Goal: Task Accomplishment & Management: Complete application form

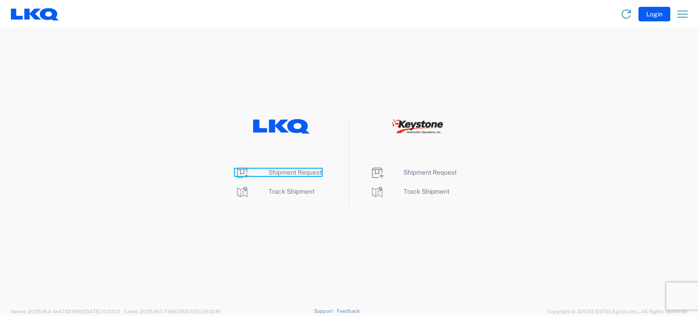
click at [272, 173] on span "Shipment Request" at bounding box center [294, 171] width 53 height 7
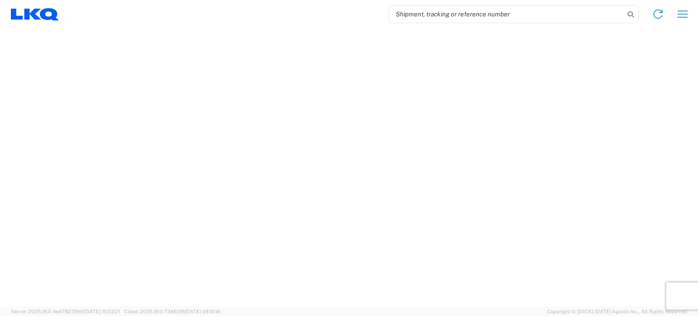
select select "FULL"
select select "LBS"
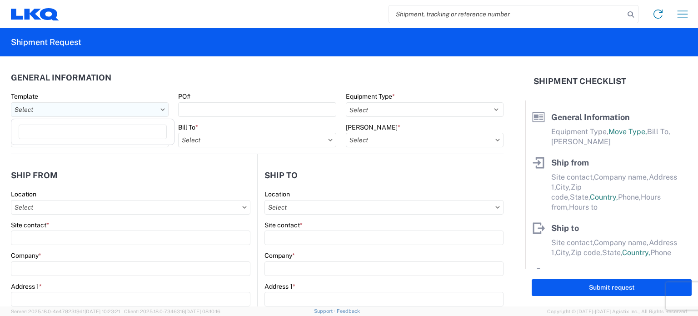
click at [54, 105] on input "Template" at bounding box center [90, 109] width 158 height 15
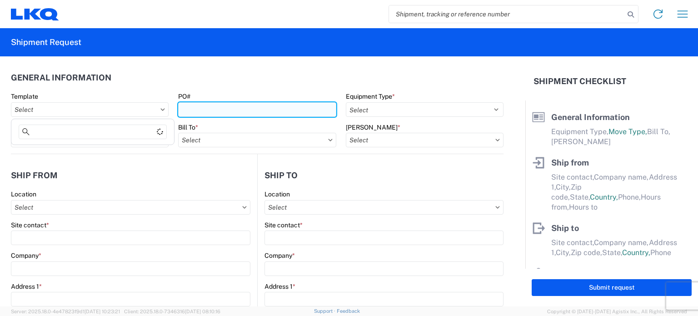
click at [262, 114] on input "PO#" at bounding box center [257, 109] width 158 height 15
type input "e"
type input "EVER-8-18"
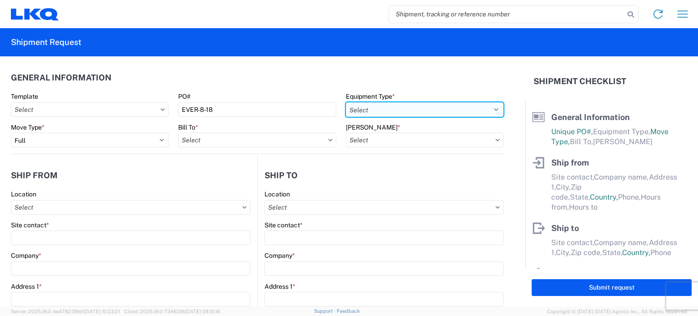
click at [486, 103] on select "Select 53’ Dry Van Flatbed Dropdeck (van) Lowboy (flatbed) Rail" at bounding box center [425, 109] width 158 height 15
select select "STDV"
click at [346, 102] on select "Select 53’ Dry Van Flatbed Dropdeck (van) Lowboy (flatbed) Rail" at bounding box center [425, 109] width 158 height 15
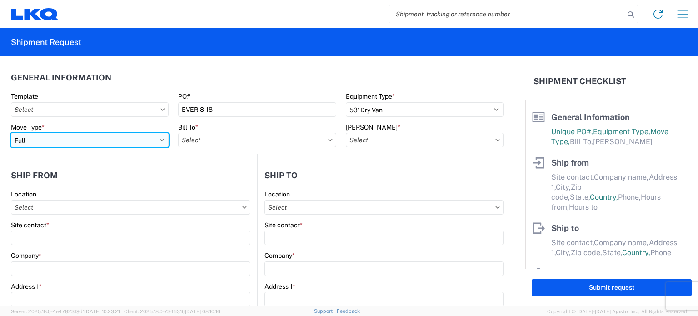
click at [32, 134] on select "Select Full Partial TL" at bounding box center [90, 140] width 158 height 15
select select "PARTIAL_TL"
click at [11, 133] on select "Select Full Partial TL" at bounding box center [90, 140] width 158 height 15
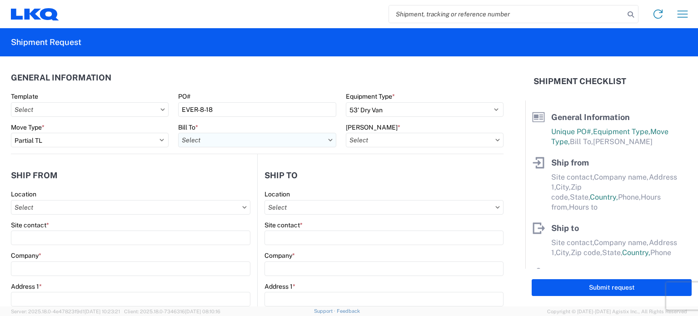
click at [259, 139] on input "Bill To *" at bounding box center [257, 140] width 158 height 15
type input "1633"
click at [231, 180] on div "1633 - Atlanta - [PERSON_NAME] Core" at bounding box center [257, 180] width 159 height 15
type input "1633 - Atlanta - [PERSON_NAME] Core"
click at [424, 139] on input "[PERSON_NAME] *" at bounding box center [425, 140] width 158 height 15
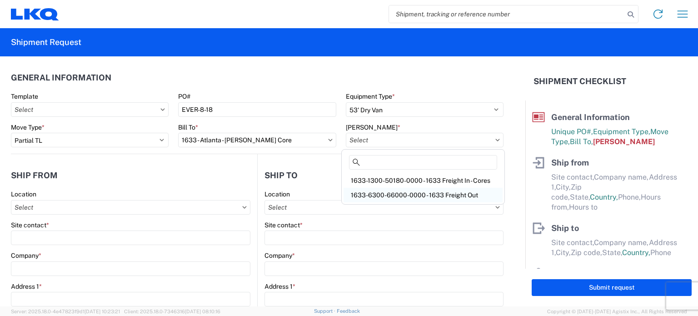
click at [408, 192] on div "1633-6300-66000-0000 - 1633 Freight Out" at bounding box center [422, 195] width 159 height 15
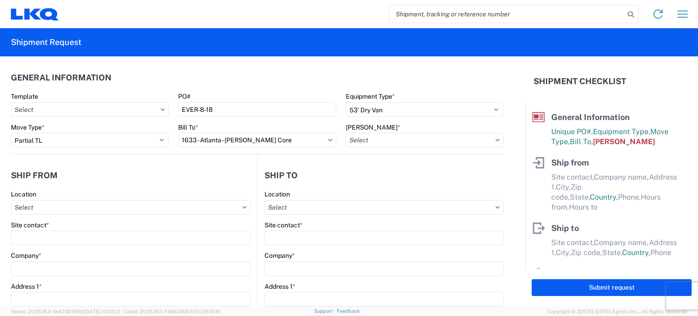
type input "1633-6300-66000-0000 - 1633 Freight Out"
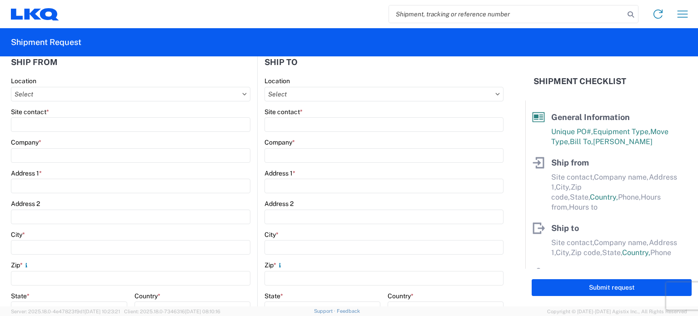
scroll to position [136, 0]
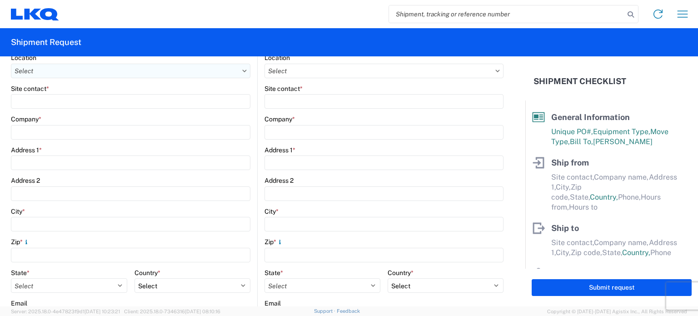
click at [237, 70] on input "Location" at bounding box center [130, 71] width 239 height 15
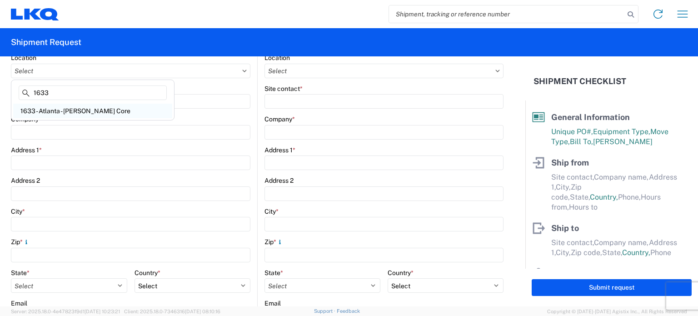
type input "1633"
click at [59, 105] on div "1633 - Atlanta - [PERSON_NAME] Core" at bounding box center [92, 111] width 159 height 15
type input "1633 - Atlanta - [PERSON_NAME] Core"
type input "LKQ Corporation"
type input "[STREET_ADDRESS][PERSON_NAME][PERSON_NAME]"
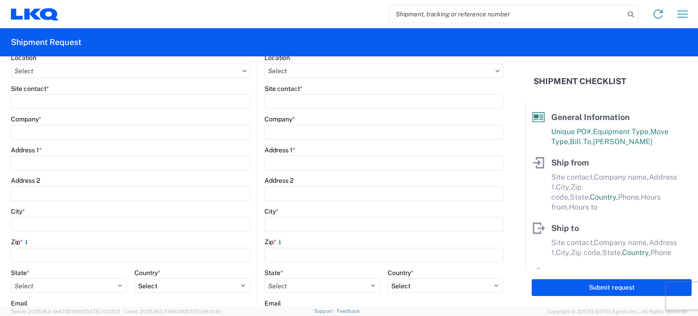
type input "[GEOGRAPHIC_DATA]"
type input "30336"
select select "GA"
select select "US"
type input "[PHONE_NUMBER]"
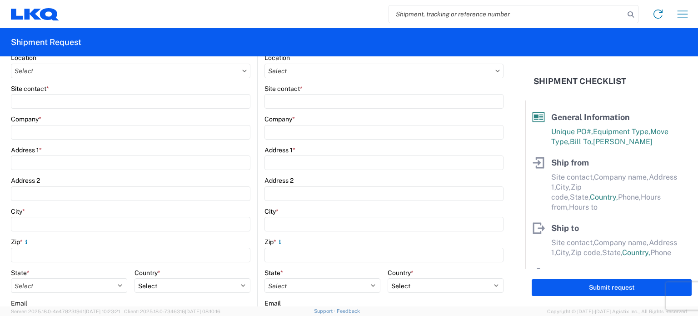
type input "00:00"
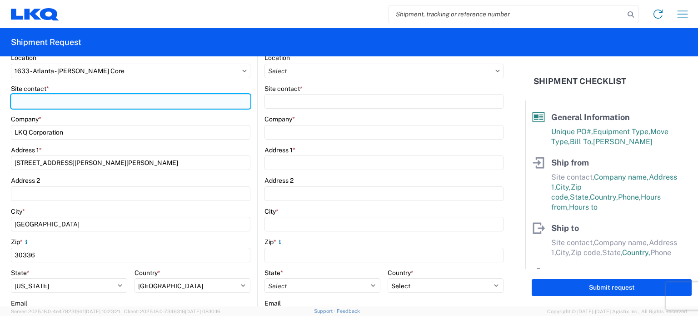
click at [54, 101] on input "Site contact *" at bounding box center [130, 101] width 239 height 15
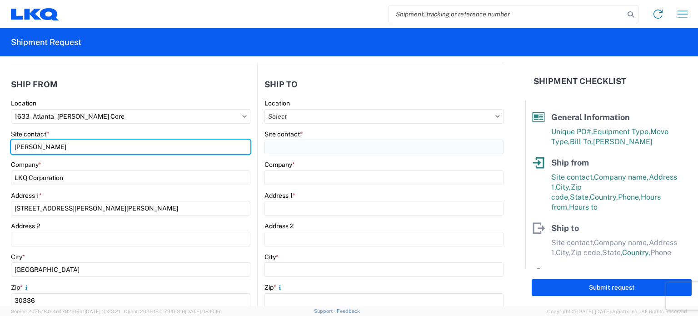
type input "[PERSON_NAME]"
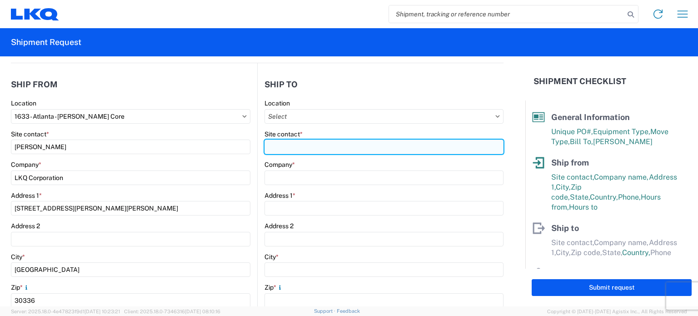
click at [327, 147] on input "Site contact *" at bounding box center [383, 146] width 239 height 15
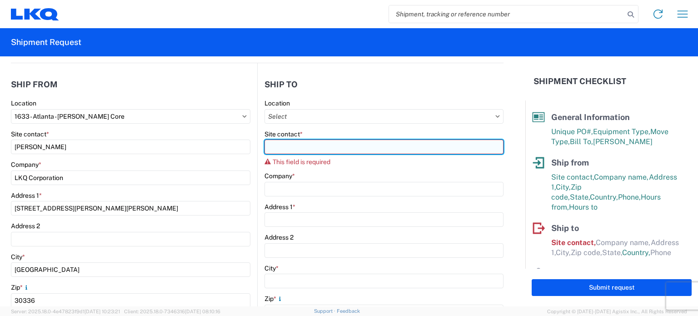
click at [292, 144] on input "Site contact *" at bounding box center [383, 146] width 239 height 15
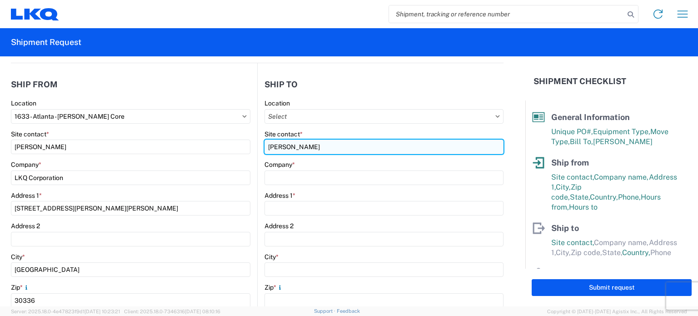
type input "[PERSON_NAME]"
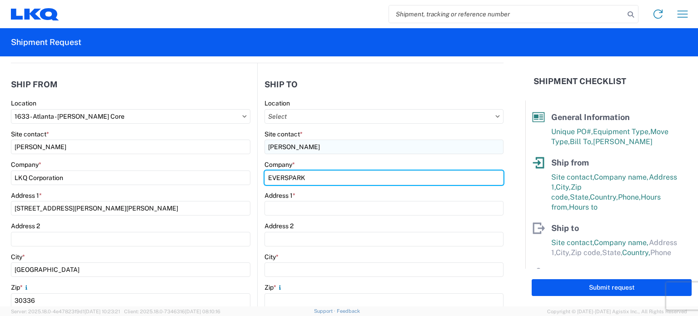
type input "EVERSPARK"
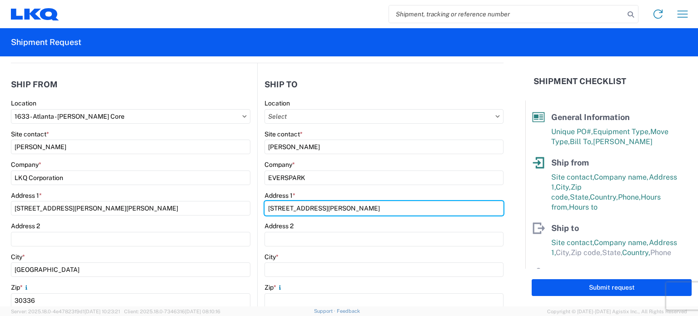
type input "[STREET_ADDRESS][PERSON_NAME]"
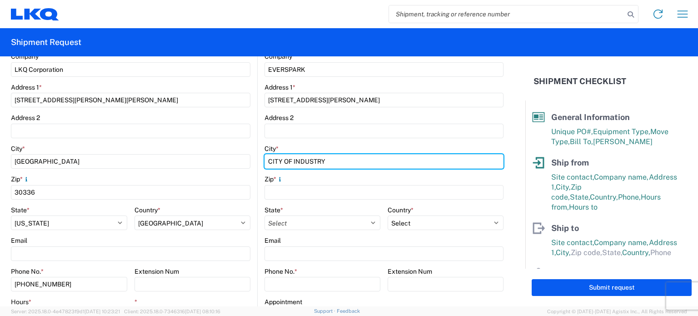
scroll to position [227, 0]
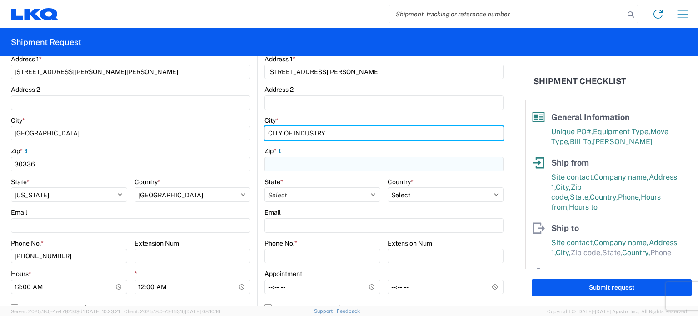
type input "CITY OF INDUSTRY"
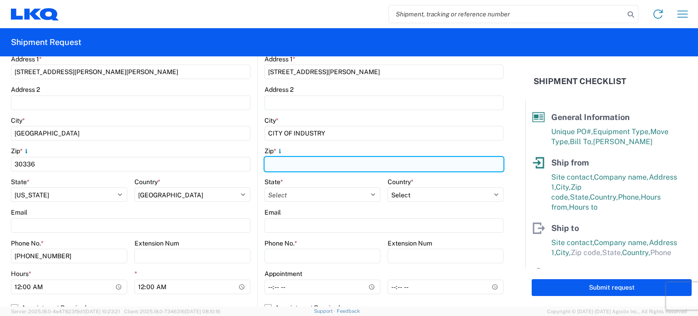
click at [299, 166] on input "Zip *" at bounding box center [383, 164] width 239 height 15
type input "91748"
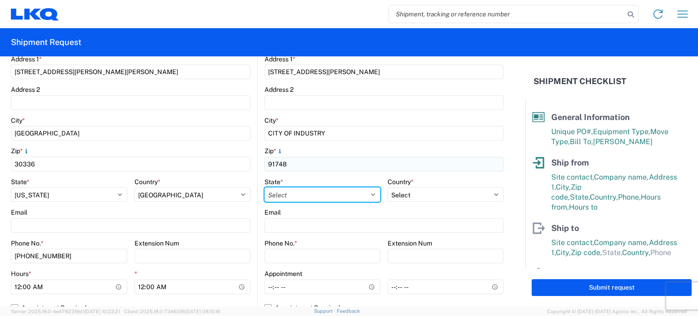
select select "CA"
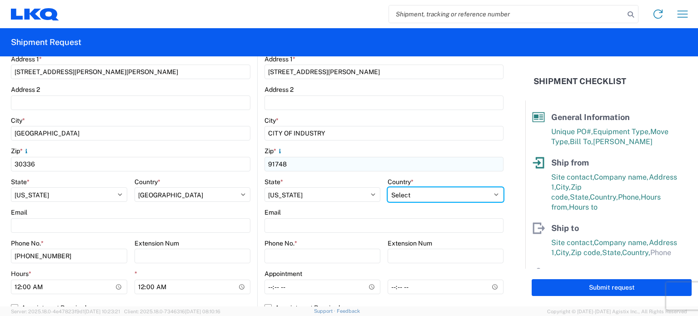
select select "US"
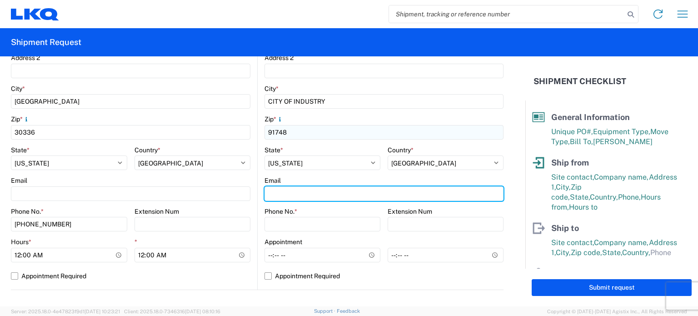
scroll to position [272, 0]
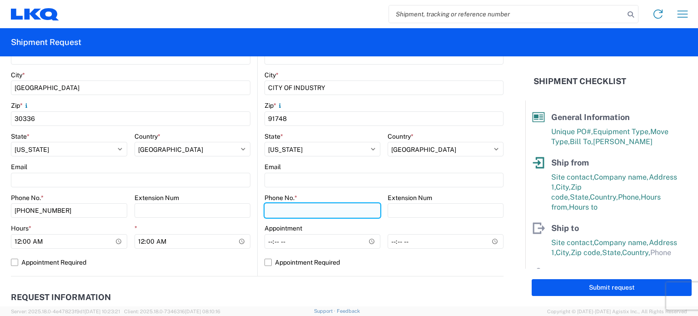
click at [287, 210] on input "Phone No. *" at bounding box center [322, 210] width 116 height 15
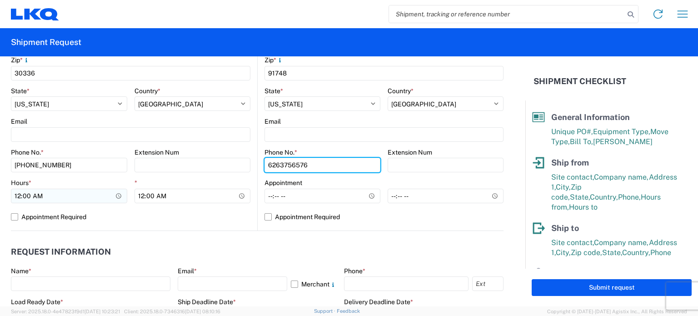
type input "6263756576"
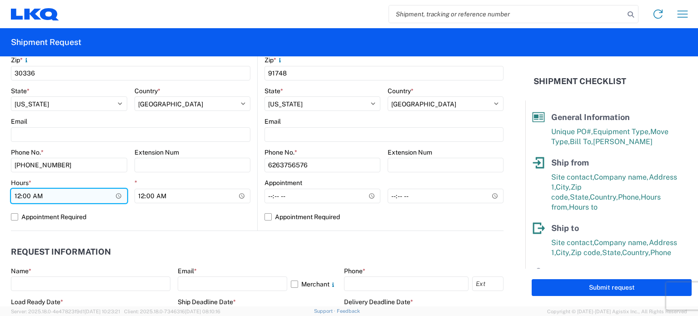
click at [17, 192] on input "00:00" at bounding box center [69, 195] width 116 height 15
type input "07:00"
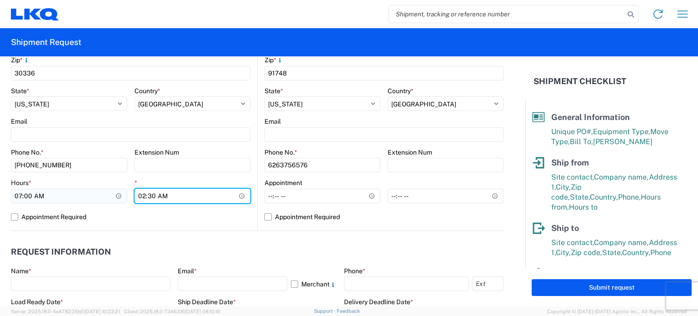
type input "14:30"
click at [156, 243] on header "Request Information" at bounding box center [257, 252] width 492 height 20
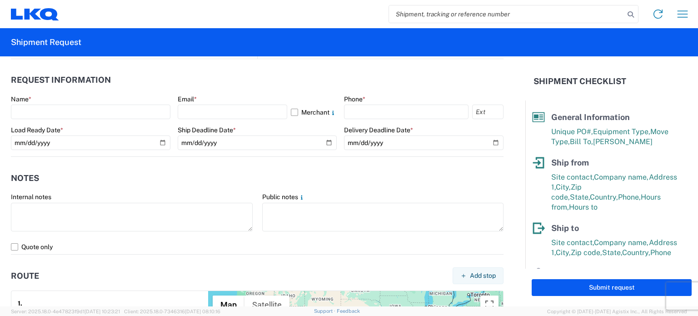
scroll to position [454, 0]
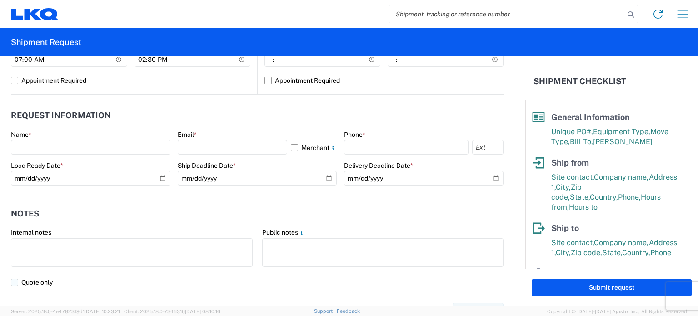
click at [12, 277] on label "Quote only" at bounding box center [257, 282] width 492 height 15
click at [0, 0] on input "Quote only" at bounding box center [0, 0] width 0 height 0
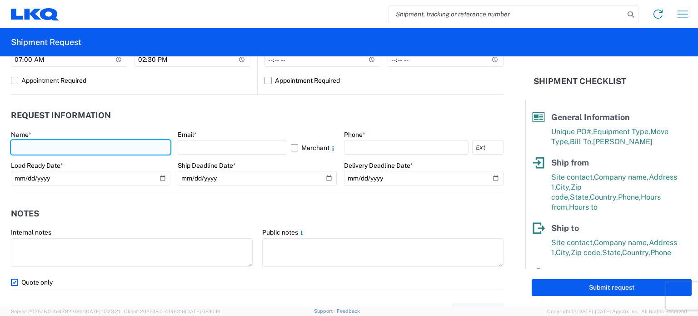
click at [81, 144] on input "text" at bounding box center [90, 147] width 159 height 15
type input "[PERSON_NAME]"
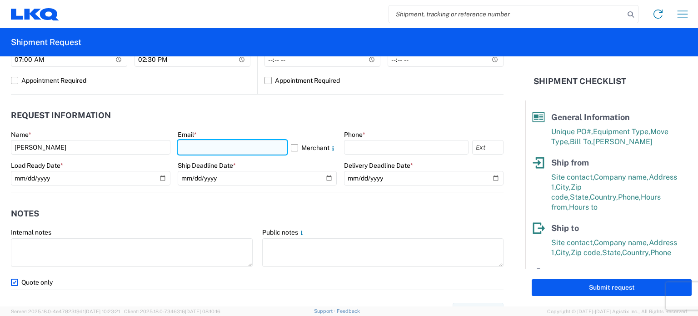
click at [214, 141] on input "text" at bounding box center [233, 147] width 110 height 15
type input "[EMAIL_ADDRESS][DOMAIN_NAME]"
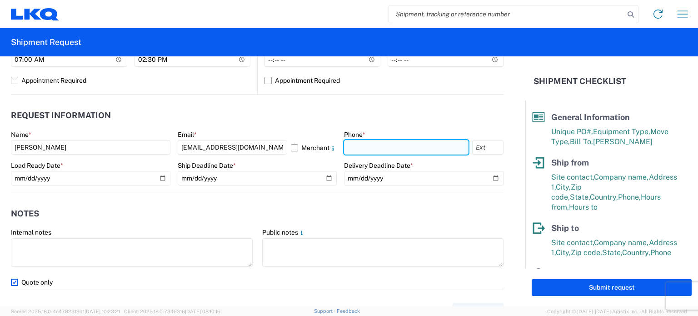
click at [393, 147] on input "text" at bounding box center [406, 147] width 124 height 15
type input "[PHONE_NUMBER]"
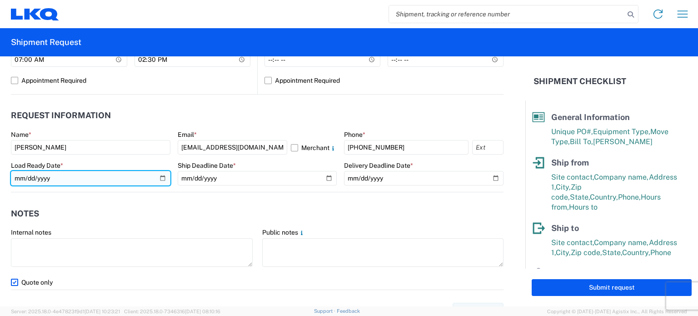
click at [157, 176] on input "date" at bounding box center [90, 178] width 159 height 15
type input "[DATE]"
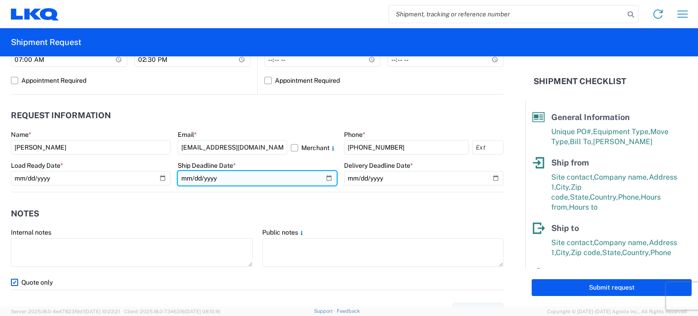
click at [327, 176] on input "date" at bounding box center [257, 178] width 159 height 15
type input "[DATE]"
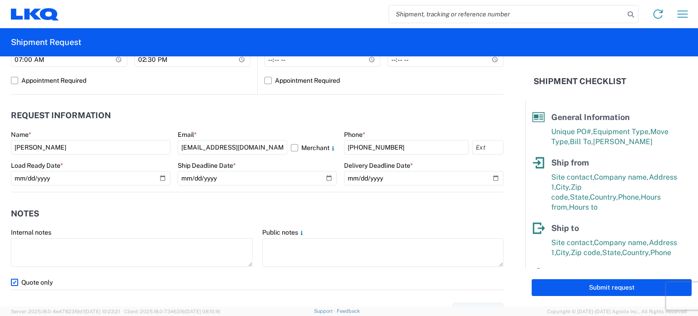
click at [363, 200] on agx-notes "Notes Internal notes Public notes Quote only" at bounding box center [257, 241] width 492 height 98
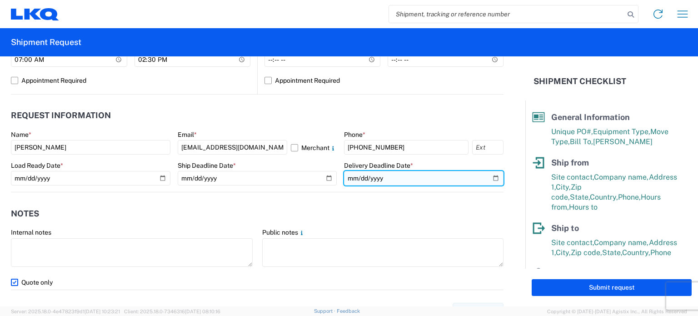
click at [487, 178] on input "date" at bounding box center [423, 178] width 159 height 15
type input "[DATE]"
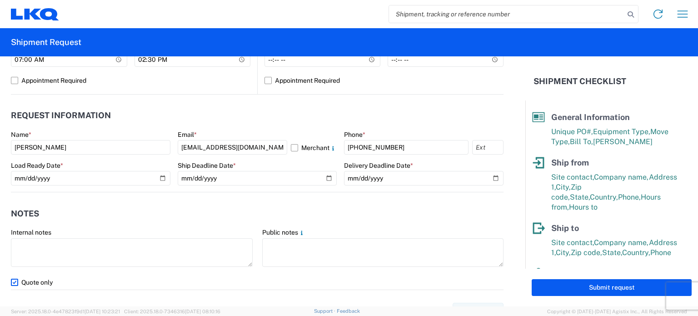
click at [285, 118] on header "Request Information" at bounding box center [257, 115] width 492 height 20
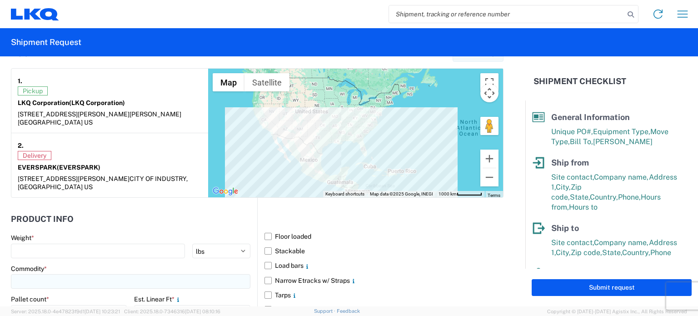
scroll to position [772, 0]
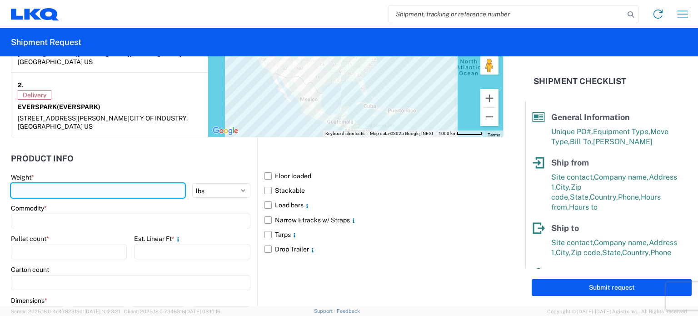
click at [96, 183] on input "number" at bounding box center [98, 190] width 174 height 15
type input "11232"
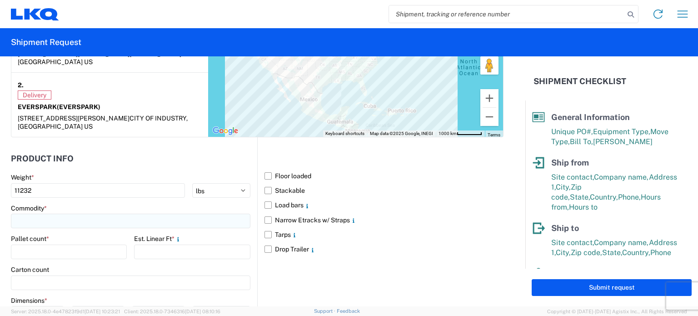
click at [100, 213] on input at bounding box center [130, 220] width 239 height 15
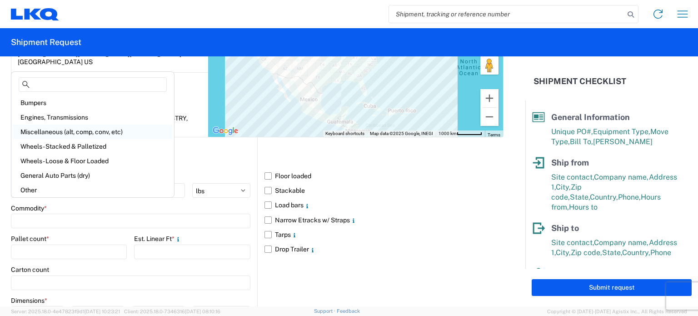
click at [102, 132] on div "Miscellaneous (alt, comp, conv, etc)" at bounding box center [92, 131] width 159 height 15
type input "Miscellaneous (alt, comp, conv, etc)"
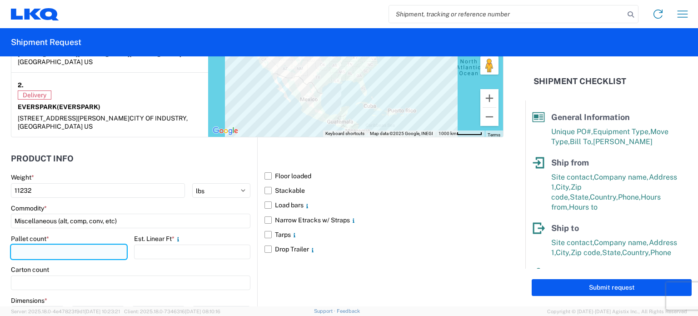
click at [90, 244] on input "number" at bounding box center [69, 251] width 116 height 15
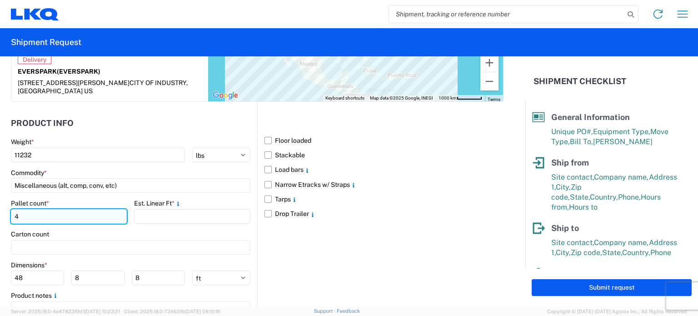
scroll to position [817, 0]
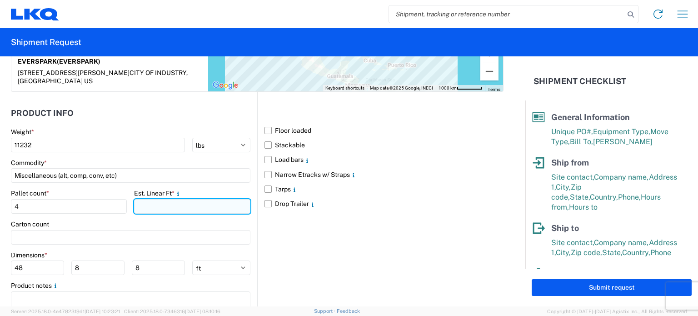
click at [172, 199] on input "number" at bounding box center [192, 206] width 116 height 15
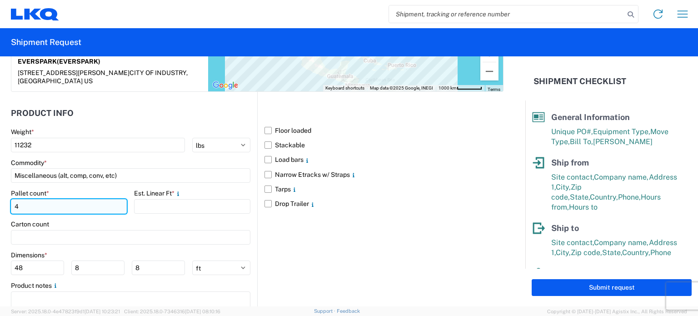
click at [29, 199] on input "4" at bounding box center [69, 206] width 116 height 15
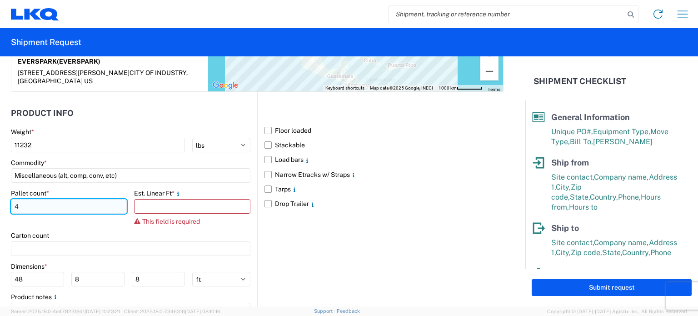
click at [29, 199] on input "4" at bounding box center [69, 206] width 116 height 15
drag, startPoint x: 29, startPoint y: 188, endPoint x: 0, endPoint y: 188, distance: 29.1
click at [0, 188] on form "General Information Template PO# EVER-8-18 Equipment Type * Select 53’ Dry Van …" at bounding box center [262, 181] width 525 height 250
type input "5"
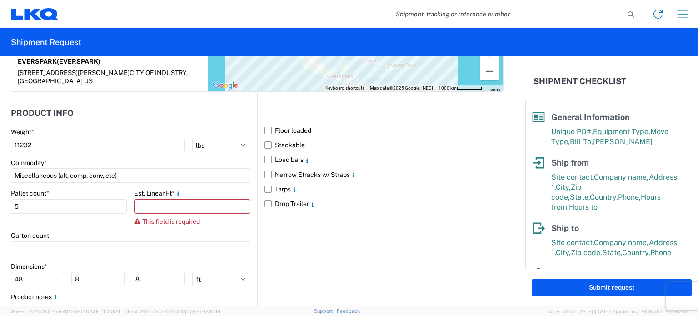
click at [111, 103] on header "Product Info" at bounding box center [134, 113] width 246 height 20
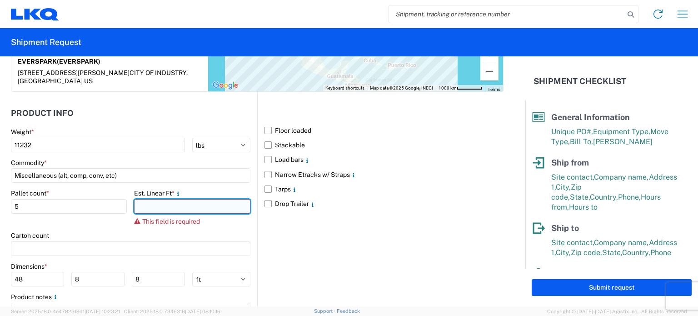
click at [193, 199] on input "number" at bounding box center [192, 206] width 116 height 15
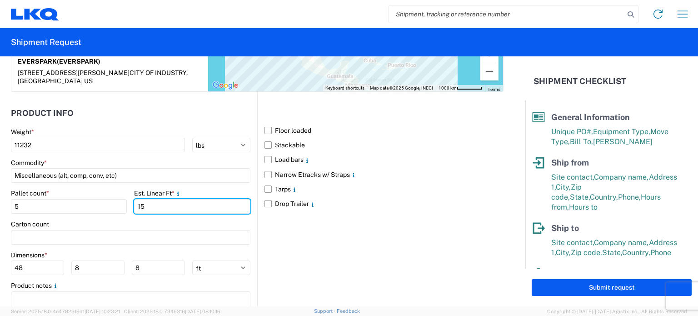
type input "15"
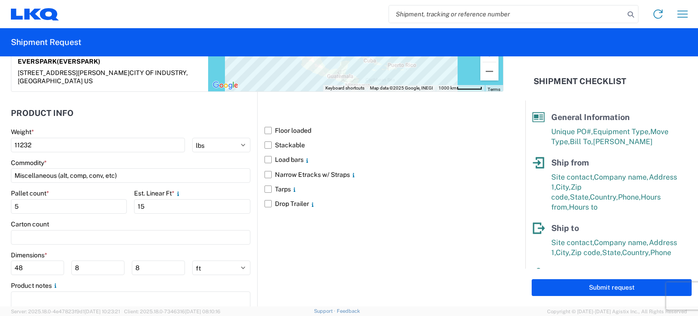
click at [183, 103] on header "Product Info" at bounding box center [134, 113] width 246 height 20
click at [264, 123] on label "Floor loaded" at bounding box center [383, 130] width 239 height 15
click at [0, 0] on input "Floor loaded" at bounding box center [0, 0] width 0 height 0
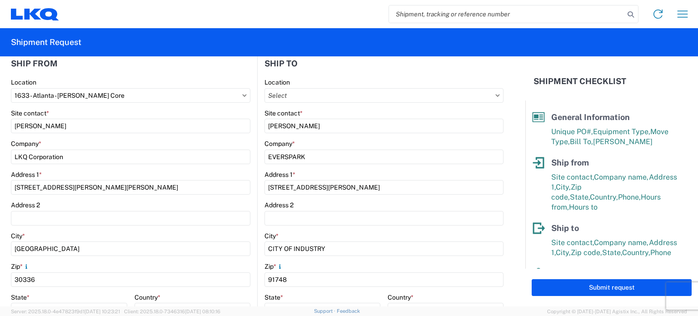
scroll to position [111, 0]
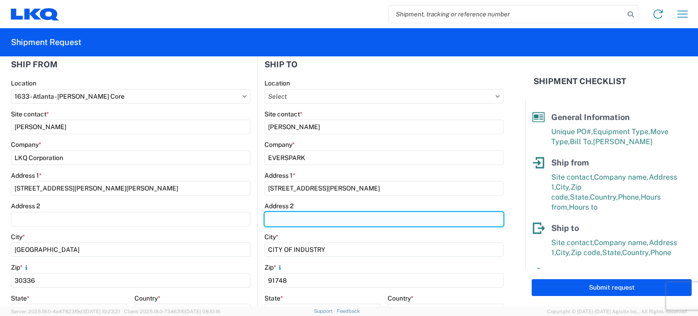
click at [297, 218] on input "Address 2" at bounding box center [383, 219] width 239 height 15
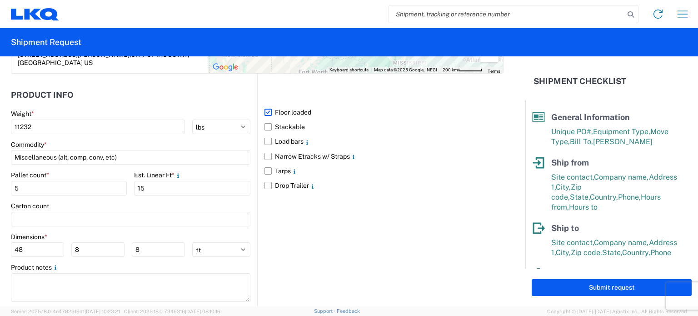
scroll to position [846, 0]
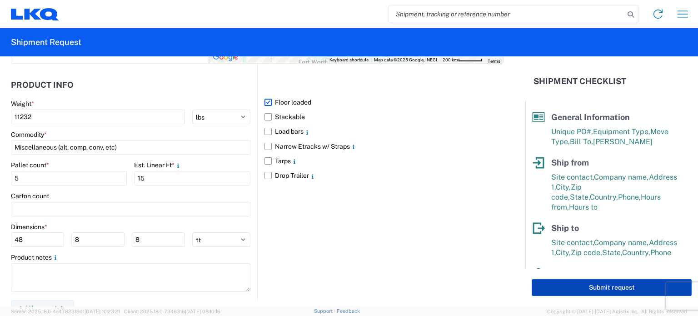
type input "GATE #22"
click at [598, 288] on button "Submit request" at bounding box center [611, 287] width 160 height 17
select select "US"
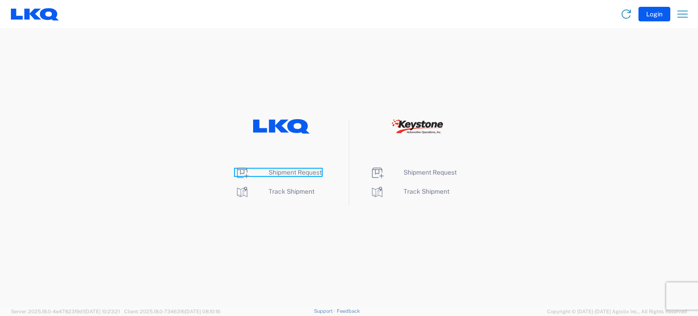
click at [298, 174] on span "Shipment Request" at bounding box center [294, 171] width 53 height 7
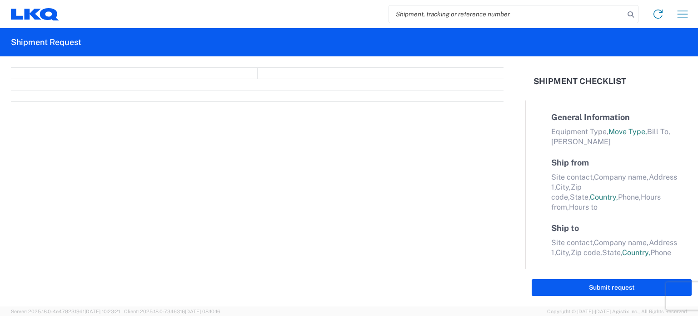
select select "FULL"
select select "LBS"
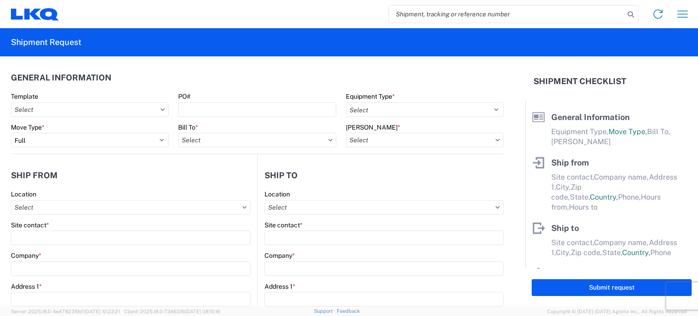
click at [160, 108] on icon at bounding box center [162, 109] width 5 height 3
click at [196, 81] on header "General Information" at bounding box center [257, 77] width 492 height 20
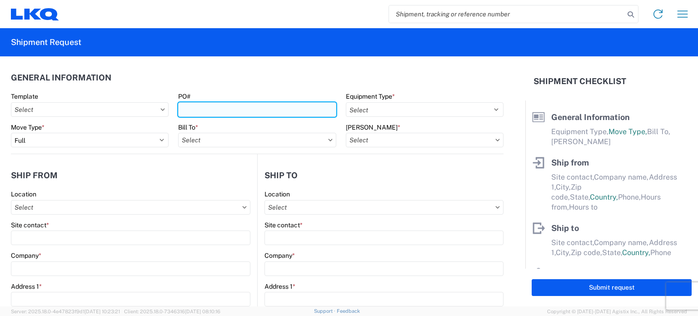
click at [189, 113] on input "PO#" at bounding box center [257, 109] width 158 height 15
type input "0"
type input "09032025FRED"
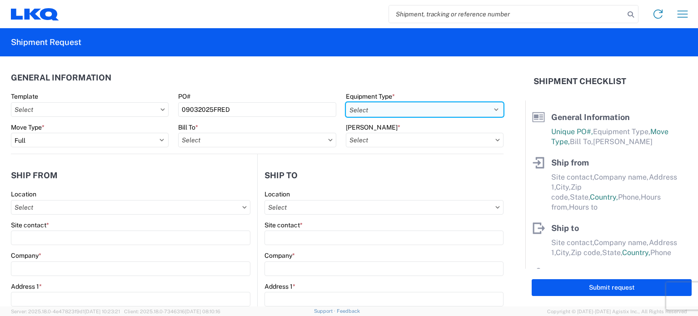
click at [375, 114] on select "Select 53’ Dry Van Flatbed Dropdeck (van) Lowboy (flatbed) Rail" at bounding box center [425, 109] width 158 height 15
select select "STDV"
click at [346, 102] on select "Select 53’ Dry Van Flatbed Dropdeck (van) Lowboy (flatbed) Rail" at bounding box center [425, 109] width 158 height 15
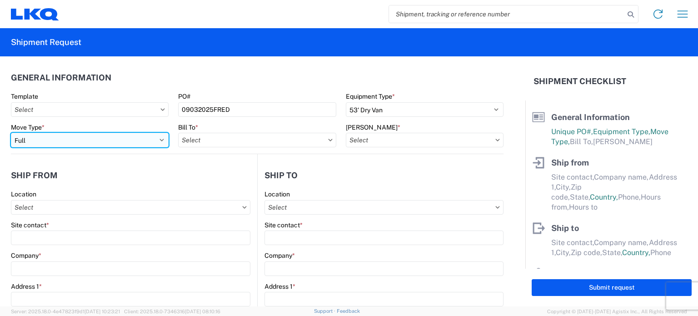
click at [107, 139] on select "Select Full Partial TL" at bounding box center [90, 140] width 158 height 15
click at [11, 133] on select "Select Full Partial TL" at bounding box center [90, 140] width 158 height 15
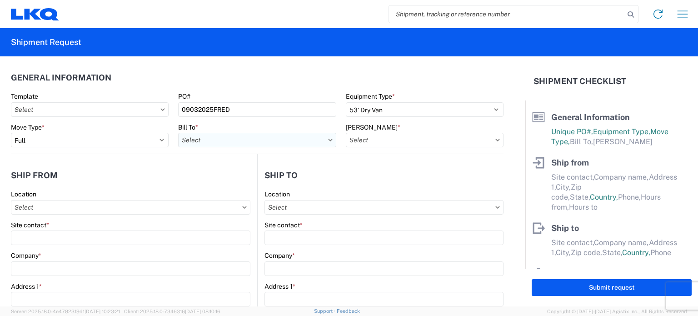
click at [218, 139] on input "Bill To *" at bounding box center [257, 140] width 158 height 15
type input "1634"
click at [232, 178] on div "1634 - Atlanta - Knopf - Boat Rock" at bounding box center [267, 180] width 178 height 15
type input "1634 - Atlanta - Knopf - Boat Rock"
click at [354, 142] on input "[PERSON_NAME] *" at bounding box center [425, 140] width 158 height 15
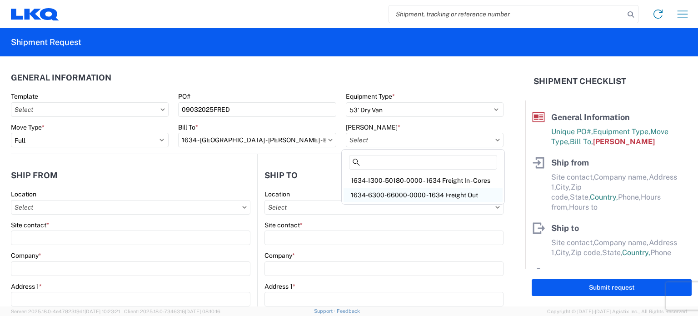
click at [387, 193] on div "1634-6300-66000-0000 - 1634 Freight Out" at bounding box center [422, 195] width 159 height 15
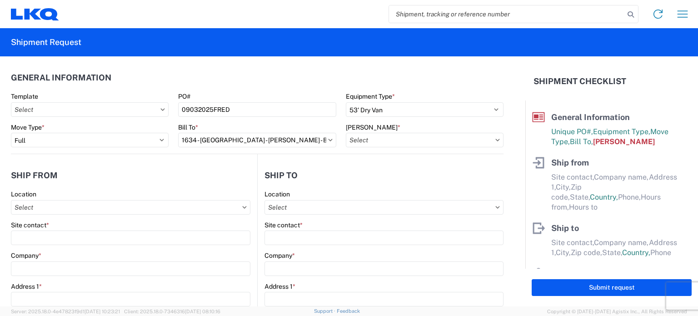
type input "1634-6300-66000-0000 - 1634 Freight Out"
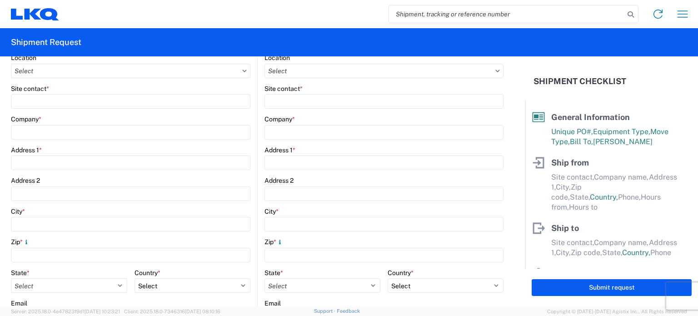
scroll to position [91, 0]
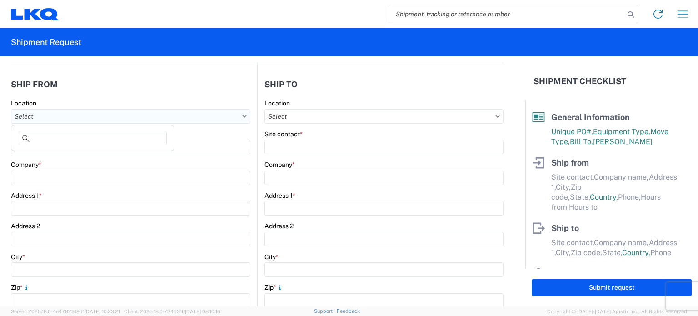
click at [91, 111] on input "Location" at bounding box center [130, 116] width 239 height 15
type input "1633"
click at [73, 158] on div "1633 - Atlanta - [PERSON_NAME] Core" at bounding box center [92, 156] width 159 height 15
type input "1633 - Atlanta - [PERSON_NAME] Core"
type input "LKQ Corporation"
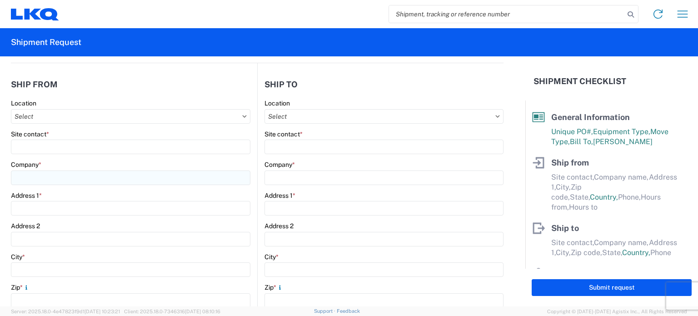
type input "[STREET_ADDRESS][PERSON_NAME][PERSON_NAME]"
type input "[GEOGRAPHIC_DATA]"
type input "30336"
select select "GA"
select select "US"
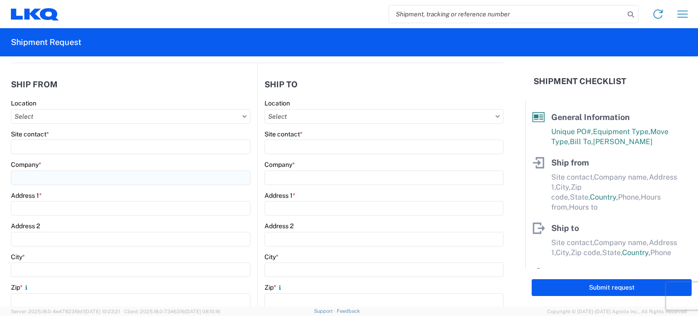
type input "[PHONE_NUMBER]"
type input "00:00"
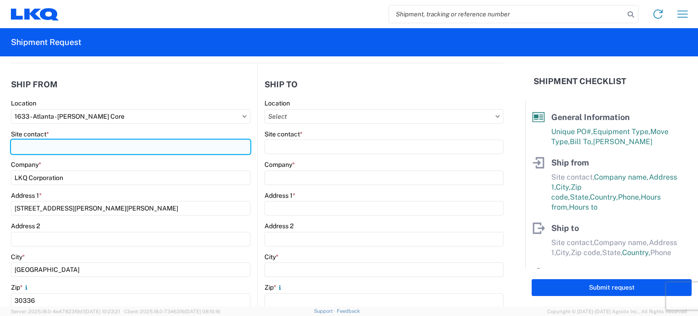
click at [61, 142] on input "Site contact *" at bounding box center [130, 146] width 239 height 15
type input "[PERSON_NAME]"
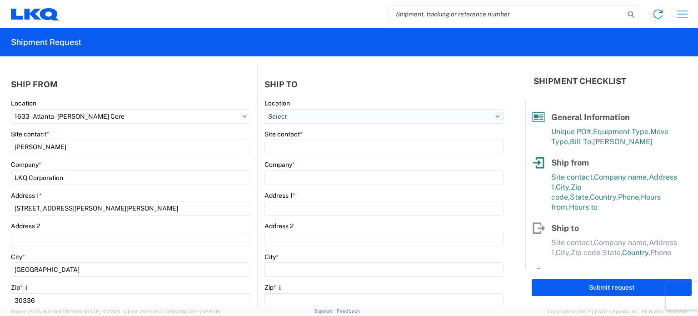
click at [288, 114] on input "Location" at bounding box center [383, 116] width 239 height 15
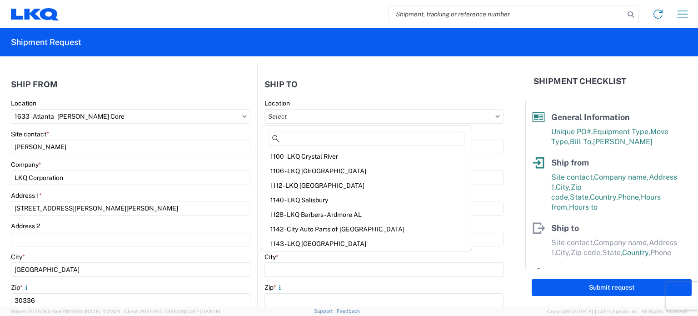
click at [126, 103] on div "Location" at bounding box center [130, 103] width 239 height 8
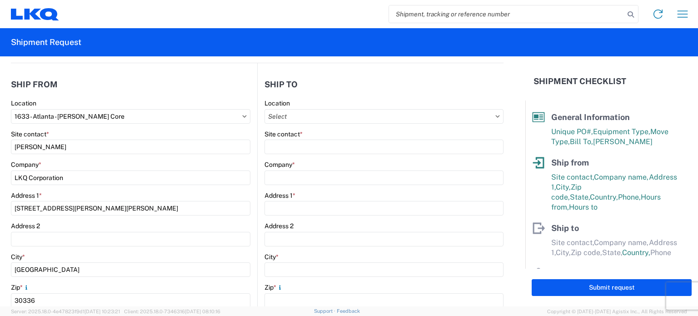
click at [126, 107] on div "Location 1633 - Atlanta - Knopf Core" at bounding box center [130, 111] width 239 height 25
click at [129, 113] on input "1633 - Atlanta - [PERSON_NAME] Core" at bounding box center [130, 116] width 239 height 15
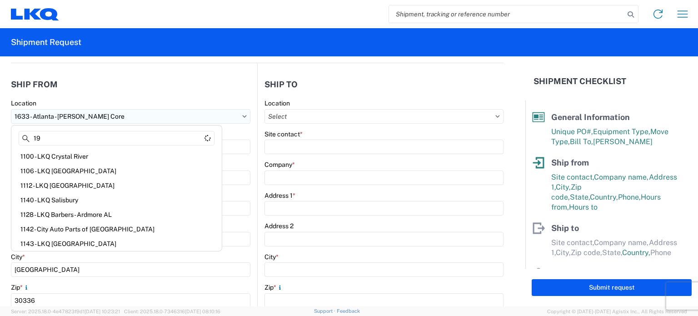
type input "1"
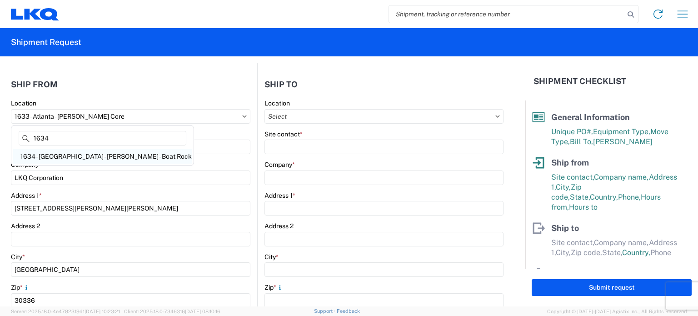
type input "1634"
click at [109, 154] on div "1634 - Atlanta - Knopf - Boat Rock" at bounding box center [102, 156] width 178 height 15
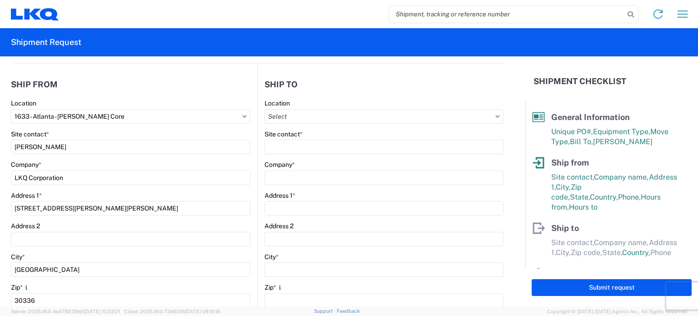
type input "1634 - Atlanta - Knopf - Boat Rock"
type input "6320 Boat Rock Blvd SW"
type input "[PHONE_NUMBER]"
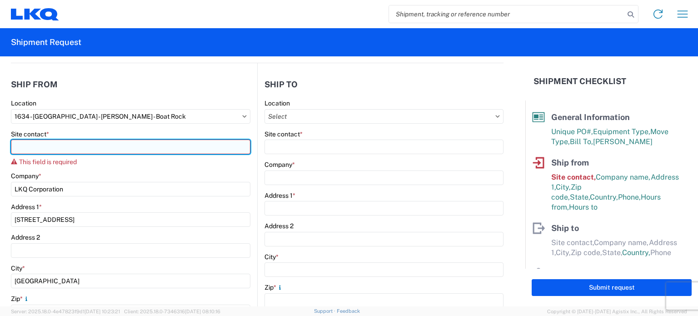
click at [74, 149] on input "Site contact *" at bounding box center [130, 146] width 239 height 15
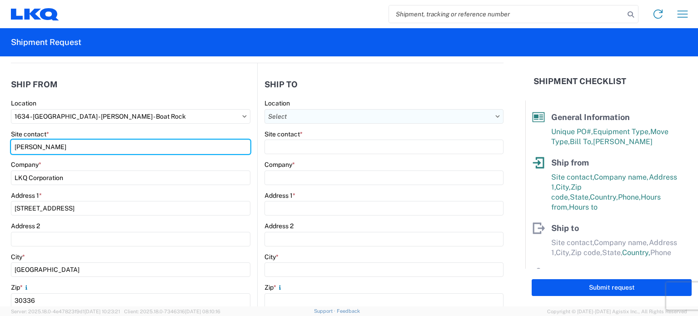
type input "JASON VOYLES"
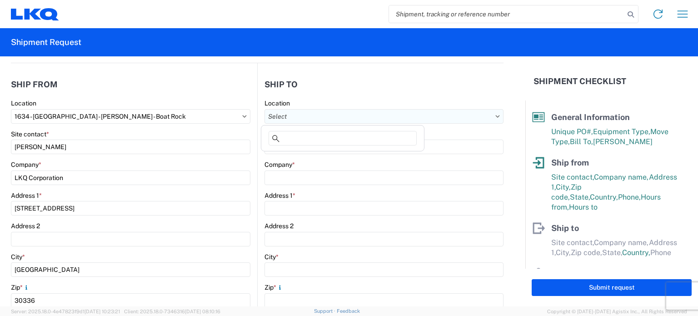
click at [311, 122] on input "Location" at bounding box center [383, 116] width 239 height 15
type input "1633"
click at [306, 159] on div "1633 - Atlanta - [PERSON_NAME] Core" at bounding box center [342, 156] width 159 height 15
type input "1633 - Atlanta - [PERSON_NAME] Core"
type input "LKQ Corporation"
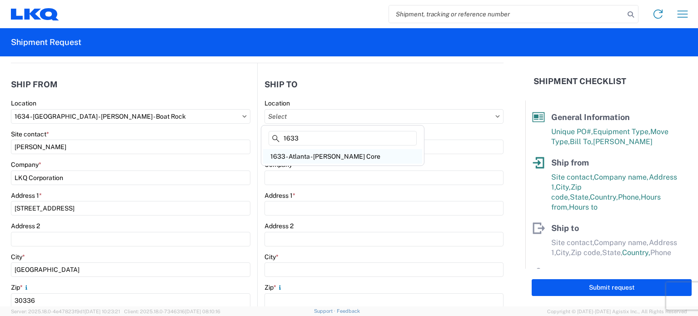
type input "[STREET_ADDRESS][PERSON_NAME][PERSON_NAME]"
type input "[GEOGRAPHIC_DATA]"
type input "30336"
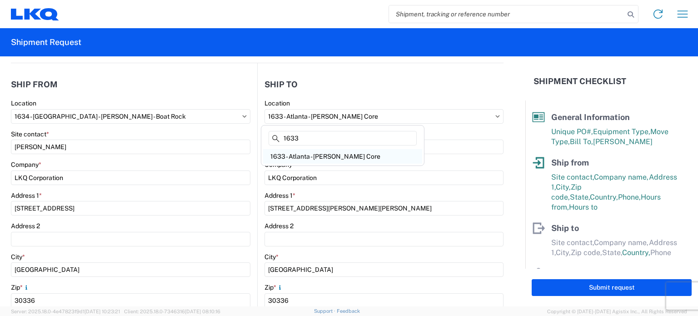
select select "US"
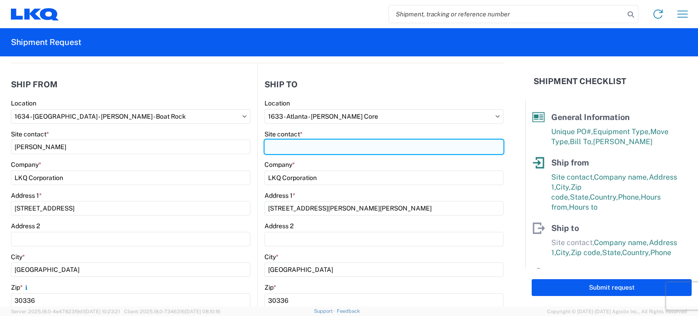
click at [306, 150] on input "Site contact *" at bounding box center [383, 146] width 239 height 15
type input "[PERSON_NAME]"
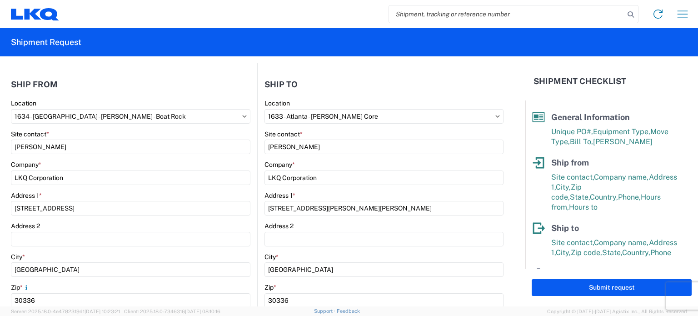
click at [343, 85] on header "Ship to" at bounding box center [381, 84] width 246 height 20
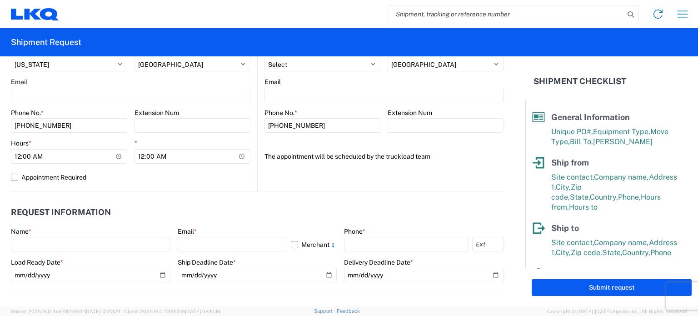
scroll to position [363, 0]
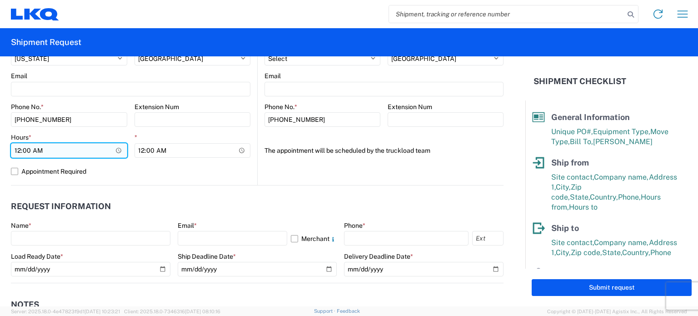
click at [13, 147] on input "00:00" at bounding box center [69, 150] width 116 height 15
type input "07:00"
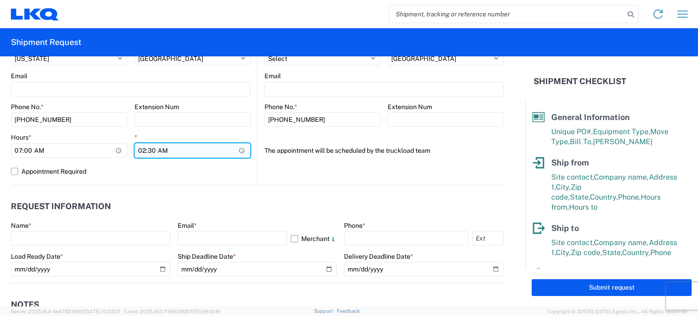
click at [160, 147] on input "02:30" at bounding box center [192, 150] width 116 height 15
type input "14:30"
click at [222, 192] on agx-request-info "Request Information Name * Email * Merchant Phone * Load Ready Date * Ship Dead…" at bounding box center [257, 234] width 492 height 98
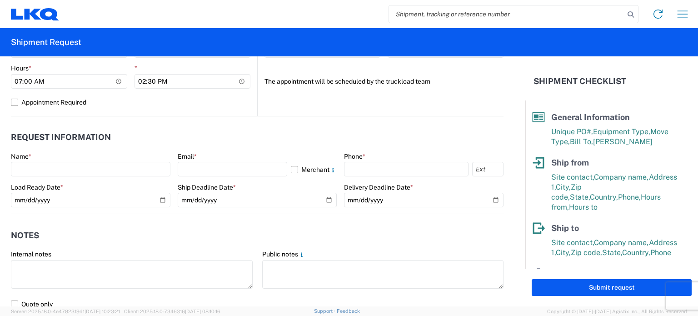
scroll to position [454, 0]
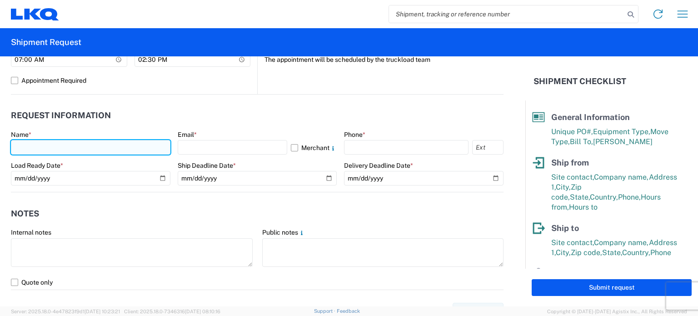
click at [98, 142] on input "text" at bounding box center [90, 147] width 159 height 15
type input "[PERSON_NAME]"
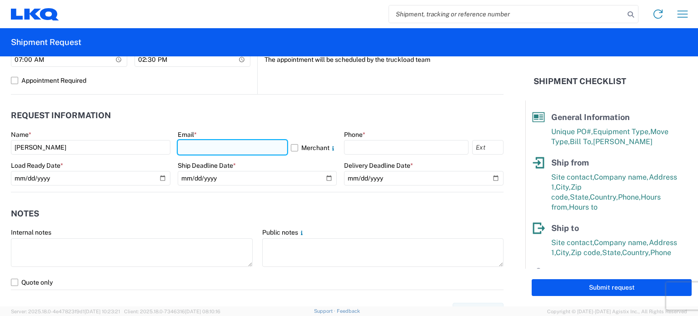
click at [188, 146] on input "text" at bounding box center [233, 147] width 110 height 15
type input "[EMAIL_ADDRESS][DOMAIN_NAME]"
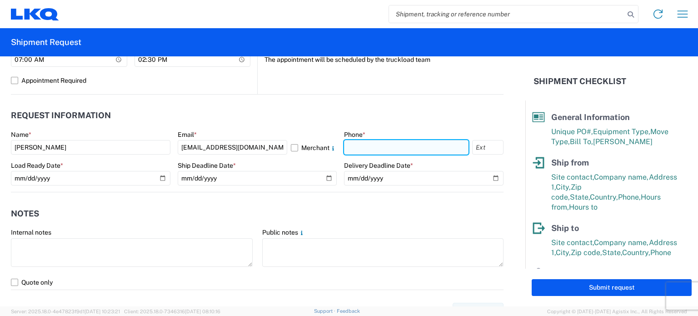
click at [362, 151] on input "text" at bounding box center [406, 147] width 124 height 15
type input "[PHONE_NUMBER]"
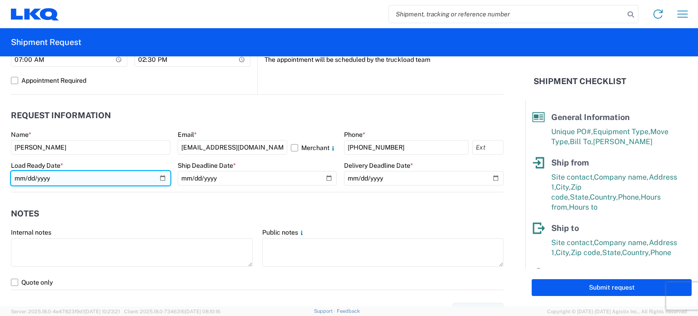
click at [158, 179] on input "date" at bounding box center [90, 178] width 159 height 15
type input "2025-09-03"
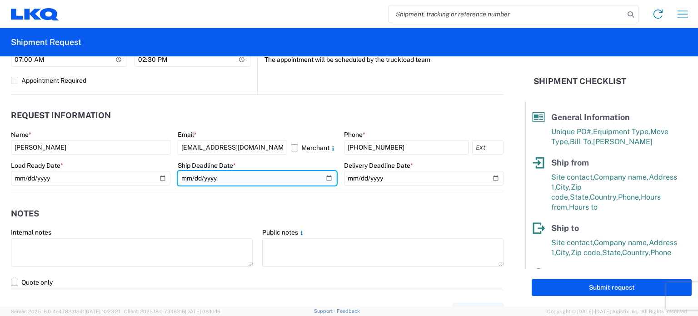
click at [307, 180] on input "date" at bounding box center [257, 178] width 159 height 15
click at [317, 179] on input "date" at bounding box center [257, 178] width 159 height 15
click at [328, 176] on input "date" at bounding box center [257, 178] width 159 height 15
type input "2025-09-03"
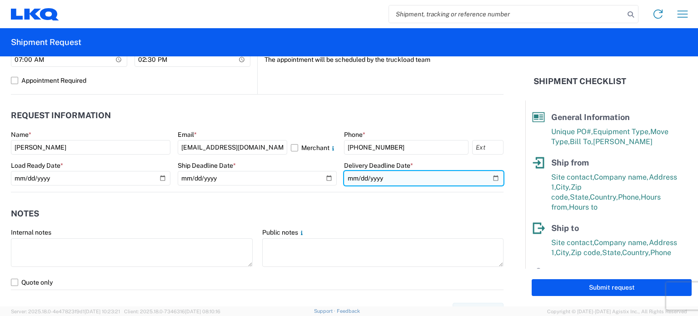
click at [444, 183] on input "date" at bounding box center [423, 178] width 159 height 15
click at [490, 179] on input "date" at bounding box center [423, 178] width 159 height 15
type input "2025-09-03"
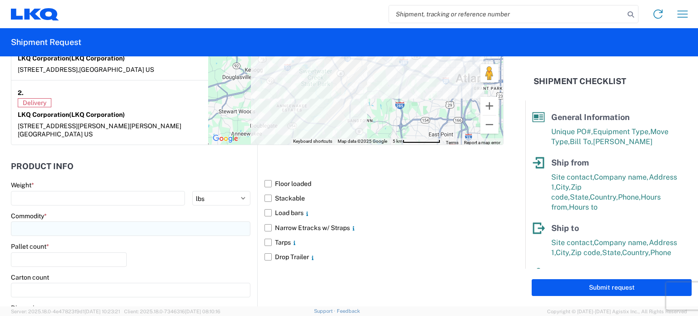
scroll to position [772, 0]
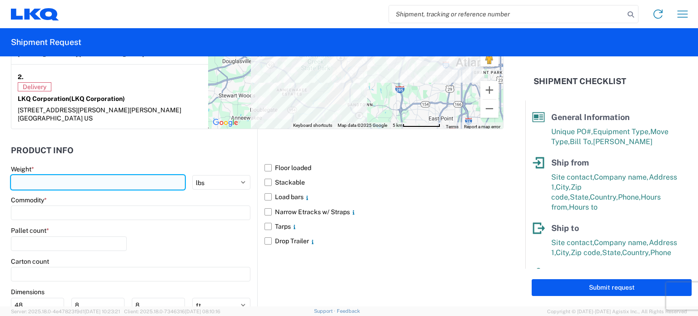
click at [77, 175] on input "number" at bounding box center [98, 182] width 174 height 15
type input "42000"
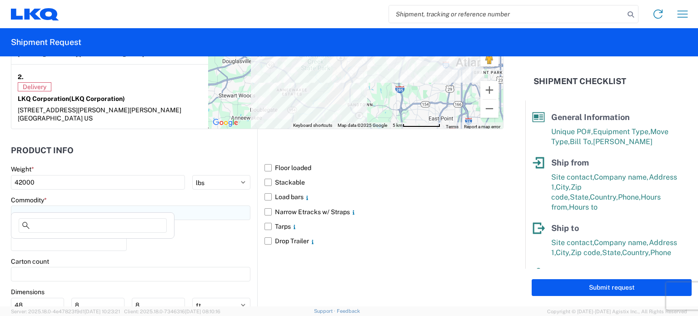
click at [73, 207] on input at bounding box center [130, 212] width 239 height 15
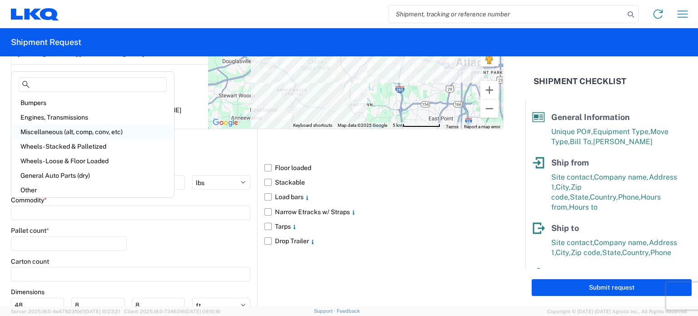
click at [80, 132] on div "Miscellaneous (alt, comp, conv, etc)" at bounding box center [92, 131] width 159 height 15
type input "Miscellaneous (alt, comp, conv, etc)"
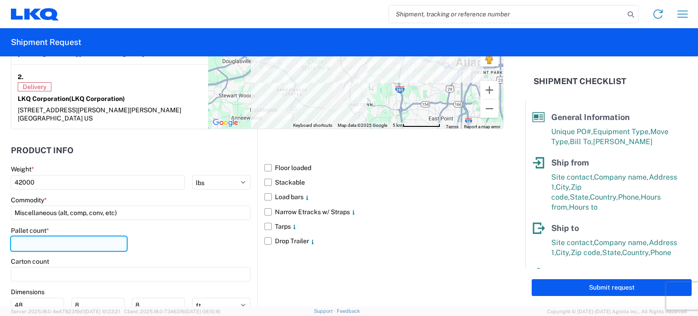
click at [65, 236] on input "number" at bounding box center [69, 243] width 116 height 15
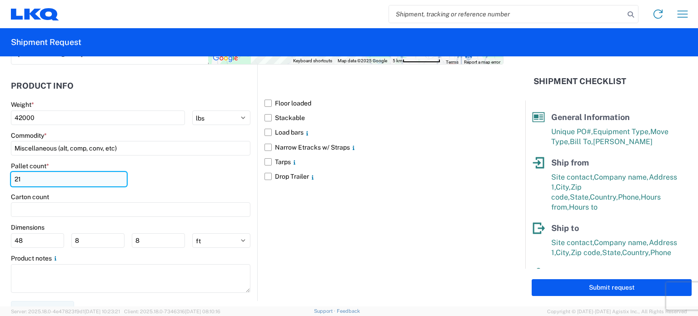
scroll to position [837, 0]
type input "21"
click at [270, 95] on label "Floor loaded" at bounding box center [383, 102] width 239 height 15
click at [0, 0] on input "Floor loaded" at bounding box center [0, 0] width 0 height 0
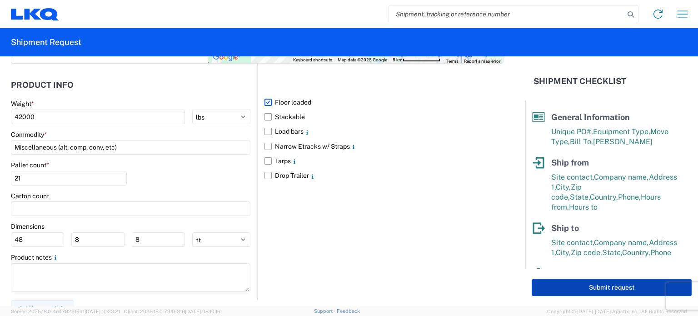
click at [619, 292] on button "Submit request" at bounding box center [611, 287] width 160 height 17
select select "US"
